Goal: Task Accomplishment & Management: Use online tool/utility

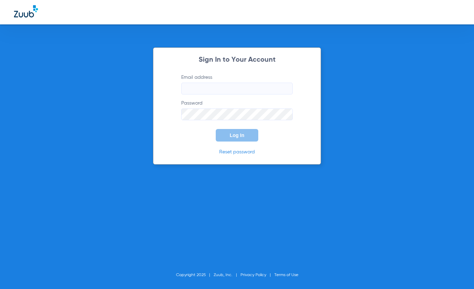
type input "[EMAIL_ADDRESS][DOMAIN_NAME]"
click at [235, 144] on div "Sign In to Your Account Email address [EMAIL_ADDRESS][DOMAIN_NAME] Password Log…" at bounding box center [237, 105] width 168 height 117
click at [236, 138] on button "Log In" at bounding box center [237, 135] width 43 height 13
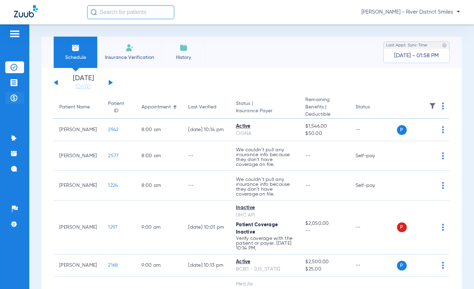
click at [14, 97] on img at bounding box center [13, 98] width 7 height 7
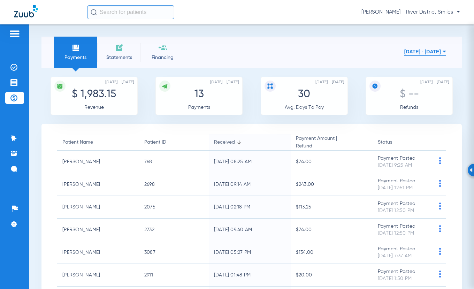
click at [123, 52] on li "Statements" at bounding box center [119, 52] width 44 height 31
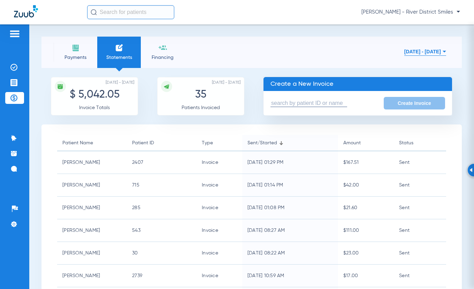
click at [293, 103] on input "text" at bounding box center [309, 103] width 77 height 7
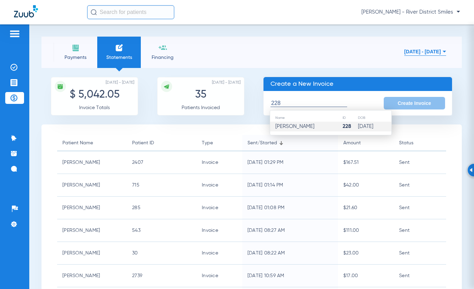
click at [293, 125] on span "[PERSON_NAME]" at bounding box center [295, 126] width 39 height 5
type input "[PERSON_NAME]"
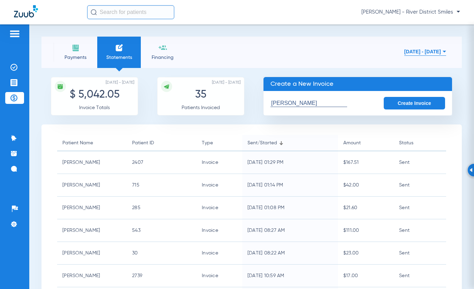
click at [391, 105] on button "Create Invoice" at bounding box center [414, 103] width 61 height 13
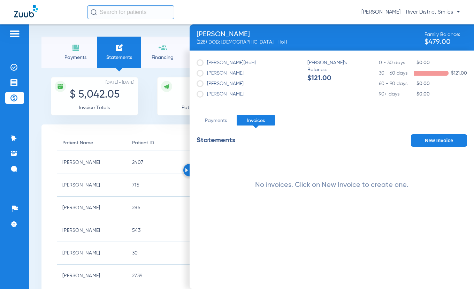
click at [442, 141] on button "New Invoice" at bounding box center [439, 140] width 56 height 13
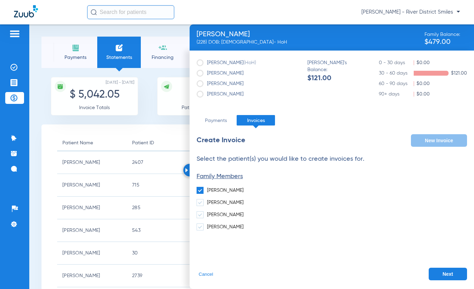
click at [438, 275] on button "Next" at bounding box center [448, 274] width 38 height 13
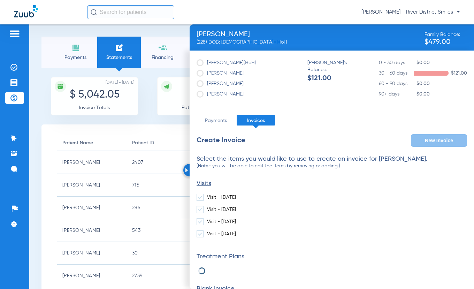
scroll to position [51, 0]
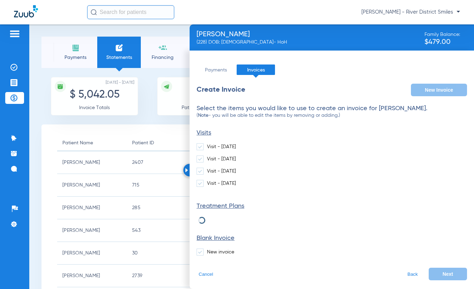
click at [198, 252] on span at bounding box center [200, 252] width 7 height 7
click at [209, 250] on input "New invoice" at bounding box center [209, 250] width 0 height 0
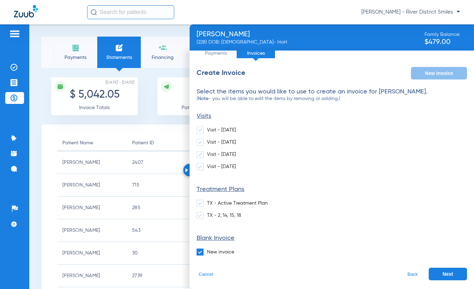
click at [435, 273] on button "Next" at bounding box center [448, 274] width 38 height 13
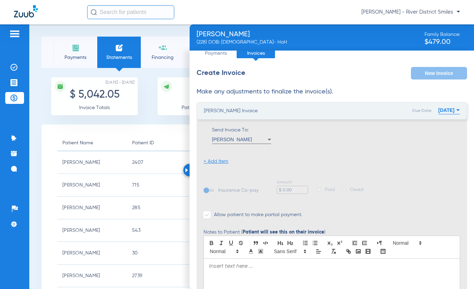
click at [218, 159] on li "+ Add Item" at bounding box center [216, 161] width 25 height 7
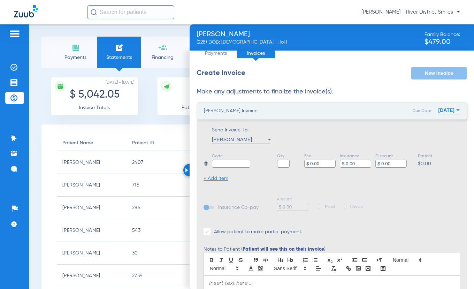
click at [220, 163] on input "text" at bounding box center [231, 164] width 38 height 8
type input "Balance"
type input "1"
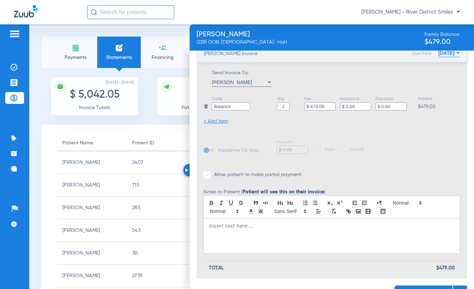
scroll to position [142, 0]
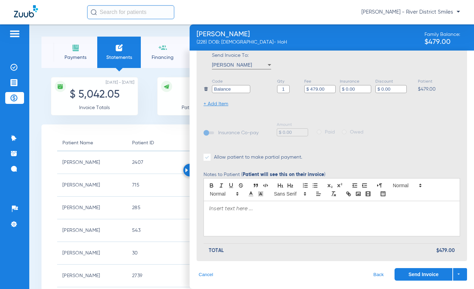
type input "$ 479.00"
click at [230, 213] on div at bounding box center [332, 218] width 256 height 35
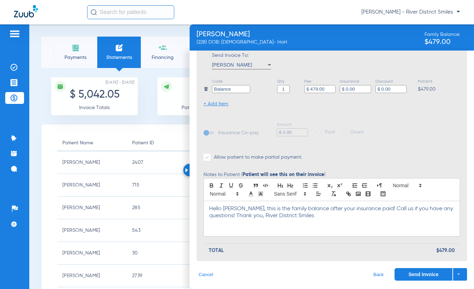
click at [410, 273] on button "Send Invoice" at bounding box center [424, 274] width 58 height 13
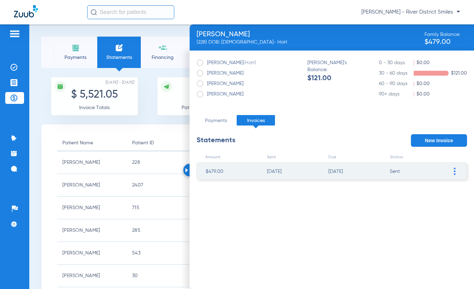
scroll to position [0, 0]
click at [64, 51] on li "Payments" at bounding box center [76, 52] width 44 height 31
